Goal: Navigation & Orientation: Find specific page/section

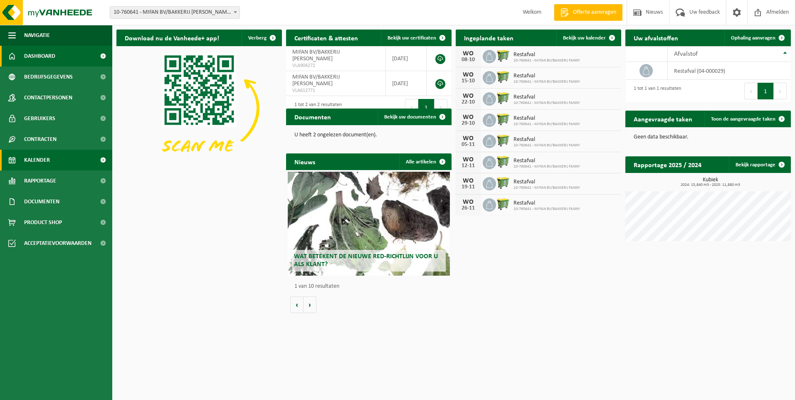
click at [42, 156] on span "Kalender" at bounding box center [37, 160] width 26 height 21
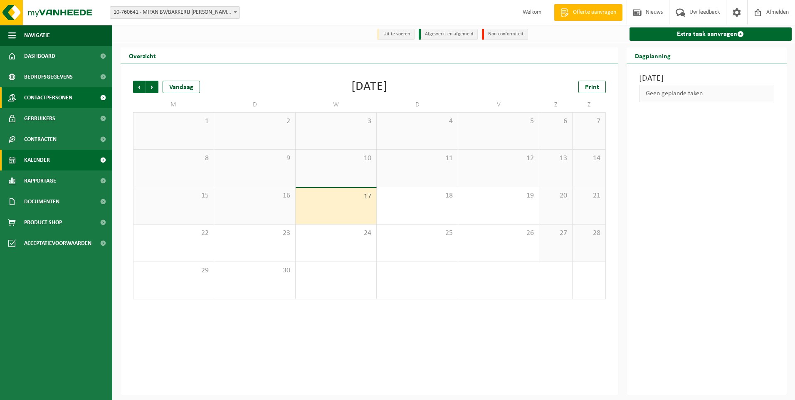
click at [36, 98] on span "Contactpersonen" at bounding box center [48, 97] width 48 height 21
